Goal: Transaction & Acquisition: Purchase product/service

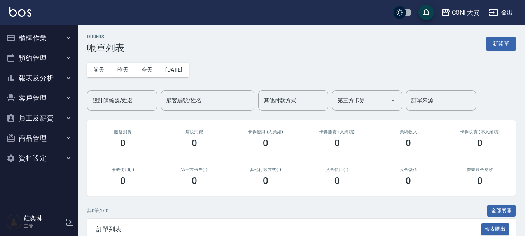
click at [40, 36] on button "櫃檯作業" at bounding box center [39, 38] width 72 height 20
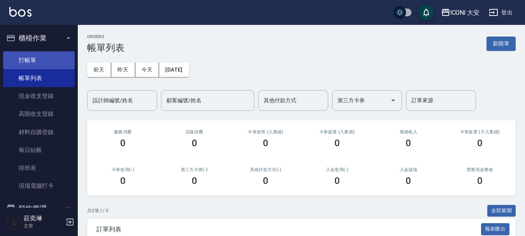
click at [34, 63] on link "打帳單" at bounding box center [39, 60] width 72 height 18
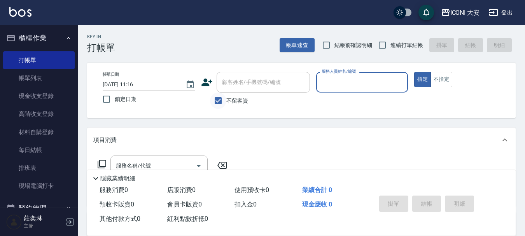
click at [215, 99] on input "不留客資" at bounding box center [218, 101] width 16 height 16
checkbox input "false"
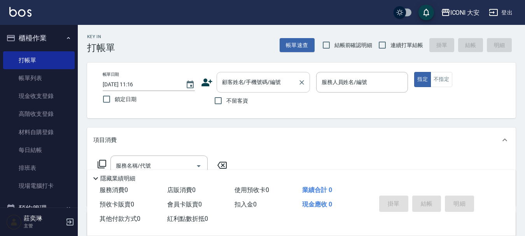
click at [224, 87] on input "顧客姓名/手機號碼/編號" at bounding box center [257, 82] width 75 height 14
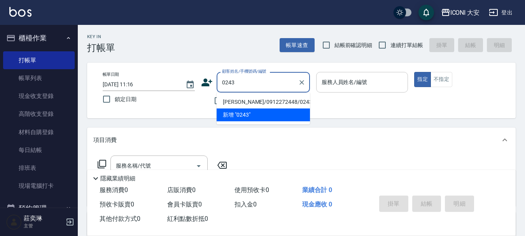
type input "0243"
click at [327, 83] on div "服務人員姓名/編號 服務人員姓名/編號" at bounding box center [362, 82] width 92 height 21
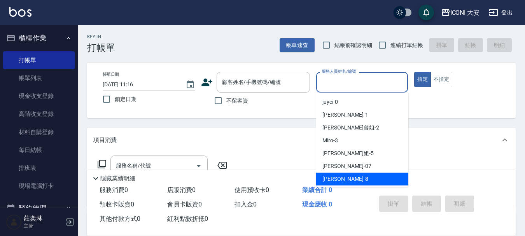
click at [328, 179] on span "Yulisa -8" at bounding box center [345, 179] width 46 height 8
type input "Yulisa-8"
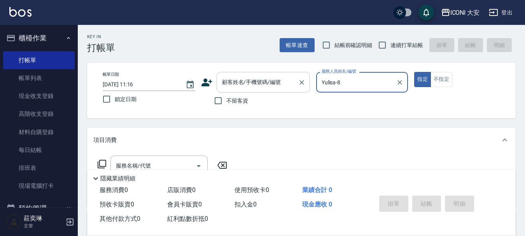
click at [261, 84] on input "顧客姓名/手機號碼/編號" at bounding box center [257, 82] width 75 height 14
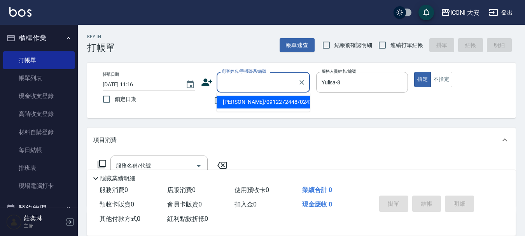
click at [264, 102] on li "[PERSON_NAME]/0912272448/0243" at bounding box center [263, 102] width 93 height 13
type input "[PERSON_NAME]/0912272448/0243"
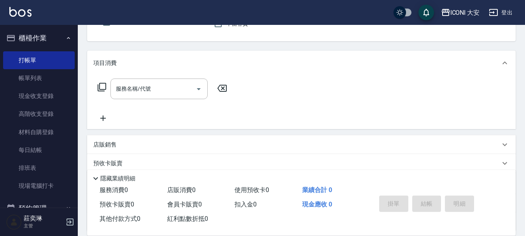
scroll to position [78, 0]
click at [101, 86] on icon at bounding box center [101, 86] width 9 height 9
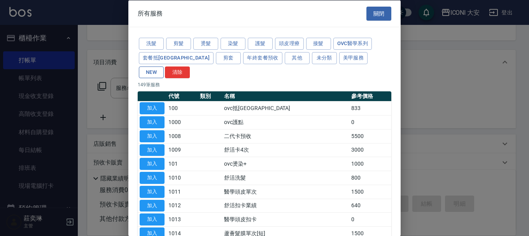
click at [164, 66] on button "NEW" at bounding box center [151, 72] width 25 height 12
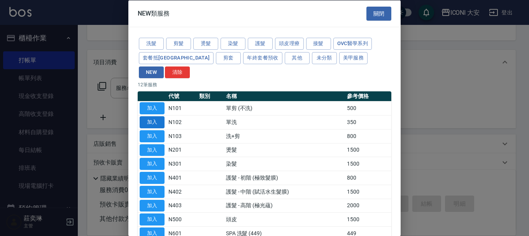
click at [148, 116] on button "加入" at bounding box center [152, 122] width 25 height 12
type input "單洗(N102)"
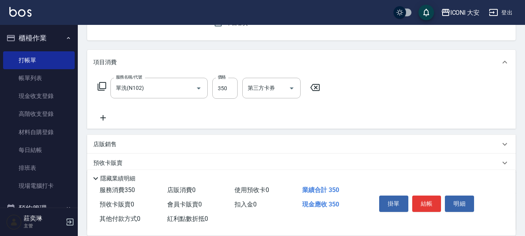
click at [104, 85] on icon at bounding box center [101, 86] width 9 height 9
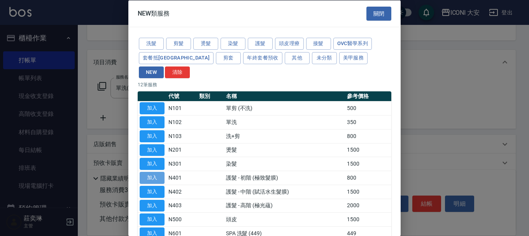
click at [159, 172] on button "加入" at bounding box center [152, 178] width 25 height 12
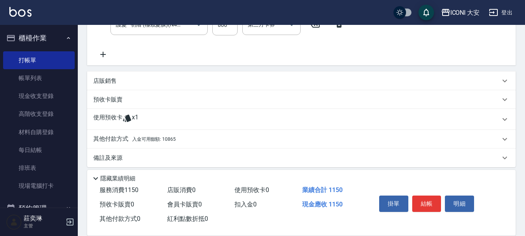
scroll to position [177, 0]
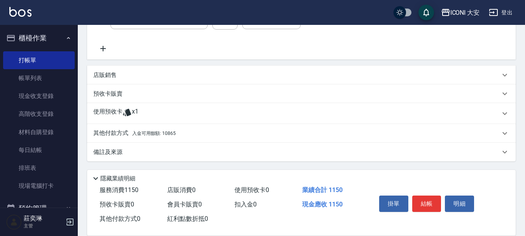
click at [126, 134] on p "其他付款方式 入金可用餘額: 10865" at bounding box center [134, 133] width 82 height 9
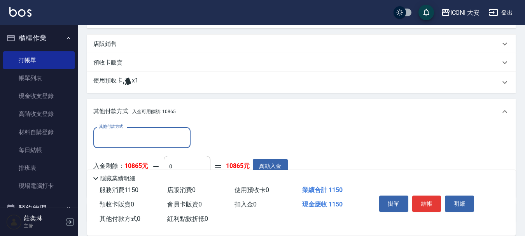
scroll to position [255, 0]
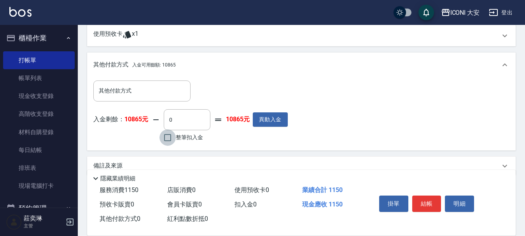
click at [174, 138] on input "整筆扣入金" at bounding box center [167, 138] width 16 height 16
checkbox input "true"
type input "1150"
click at [427, 201] on button "結帳" at bounding box center [426, 204] width 29 height 16
